Goal: Task Accomplishment & Management: Use online tool/utility

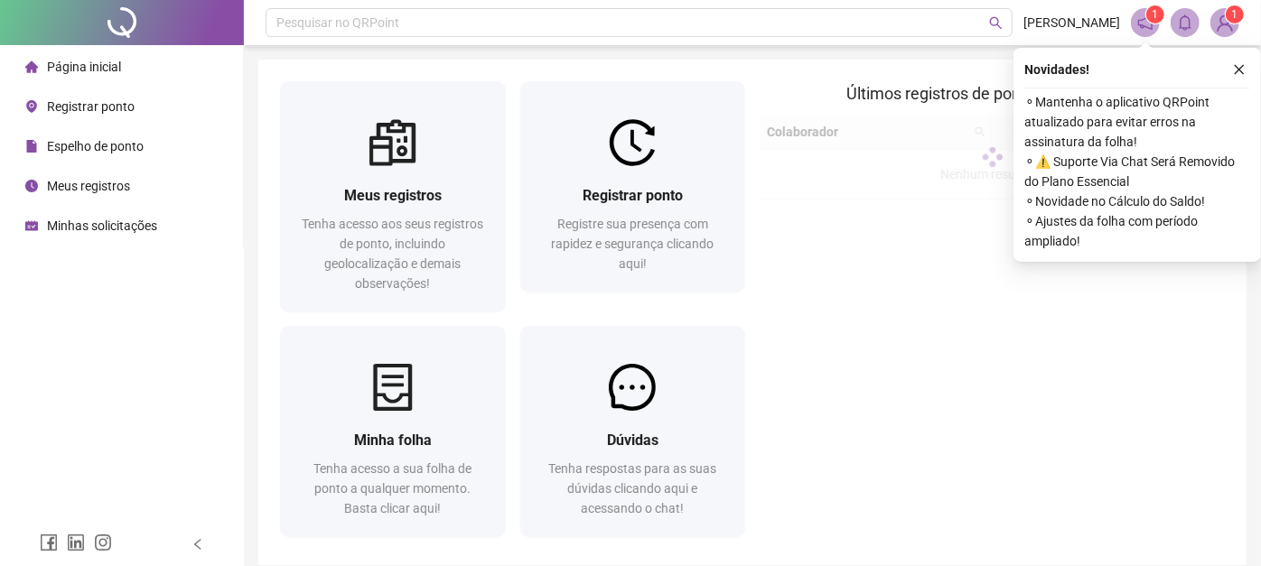
click at [87, 107] on span "Registrar ponto" at bounding box center [91, 106] width 88 height 14
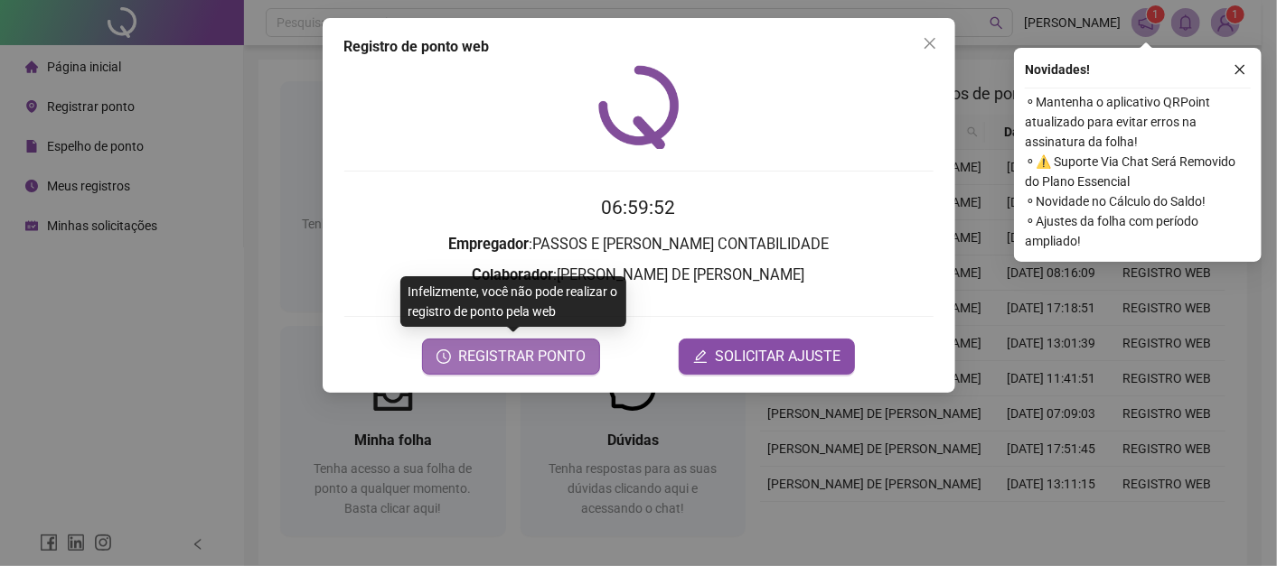
click at [516, 357] on span "REGISTRAR PONTO" at bounding box center [521, 357] width 127 height 22
